Goal: Task Accomplishment & Management: Use online tool/utility

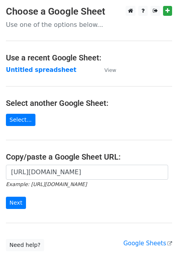
scroll to position [0, 171]
type input "https://docs.google.com/spreadsheets/d/1aNTiFcBmV5jIxNi0h393BLTNUqVolpFxVj0PPHI…"
click at [13, 201] on input "Next" at bounding box center [16, 202] width 20 height 12
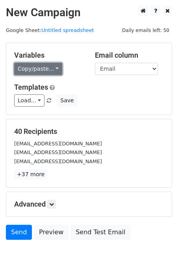
click at [45, 71] on link "Copy/paste..." at bounding box center [38, 69] width 48 height 12
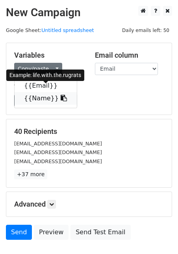
click at [35, 98] on link "{{Name}}" at bounding box center [46, 98] width 62 height 13
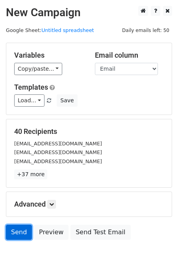
click at [14, 230] on link "Send" at bounding box center [19, 231] width 26 height 15
